Goal: Transaction & Acquisition: Purchase product/service

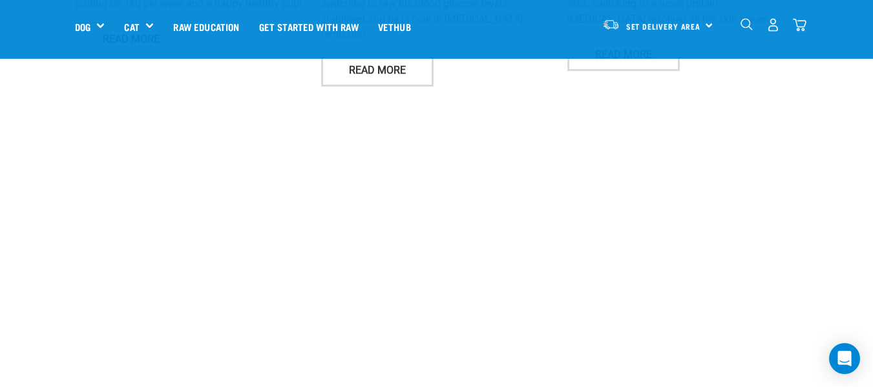
scroll to position [1938, 0]
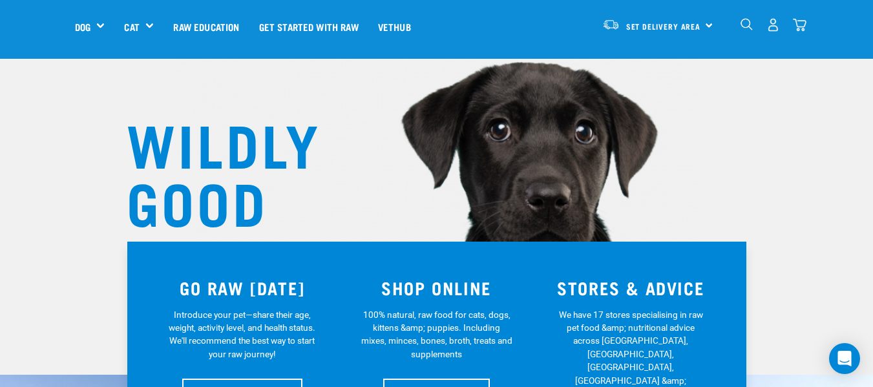
scroll to position [0, 0]
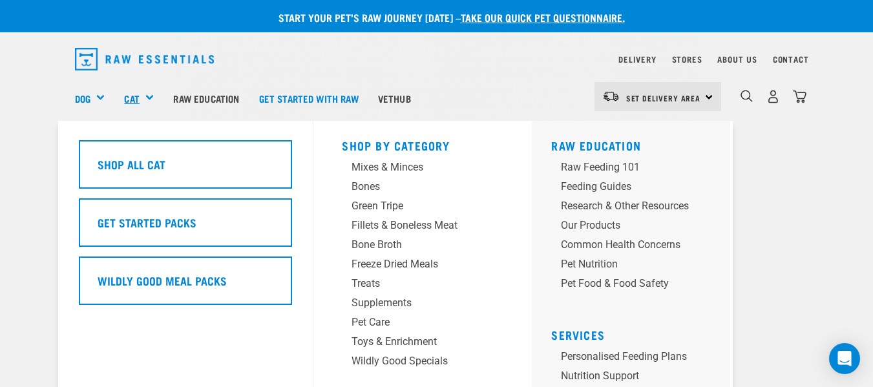
click at [136, 94] on link "Cat" at bounding box center [131, 98] width 15 height 15
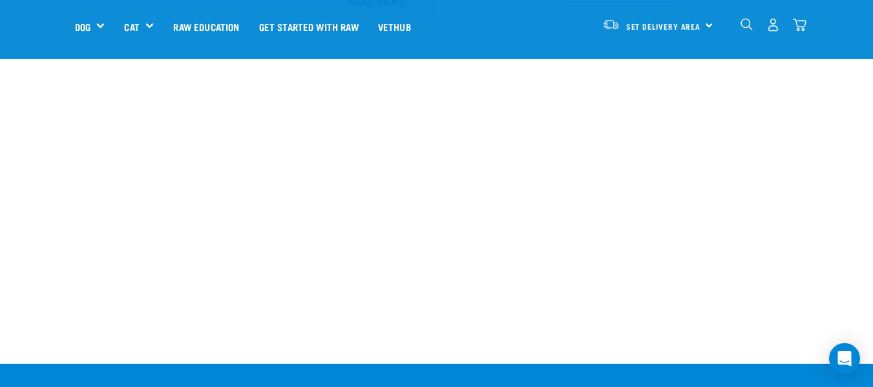
scroll to position [1939, 0]
